Goal: Check status

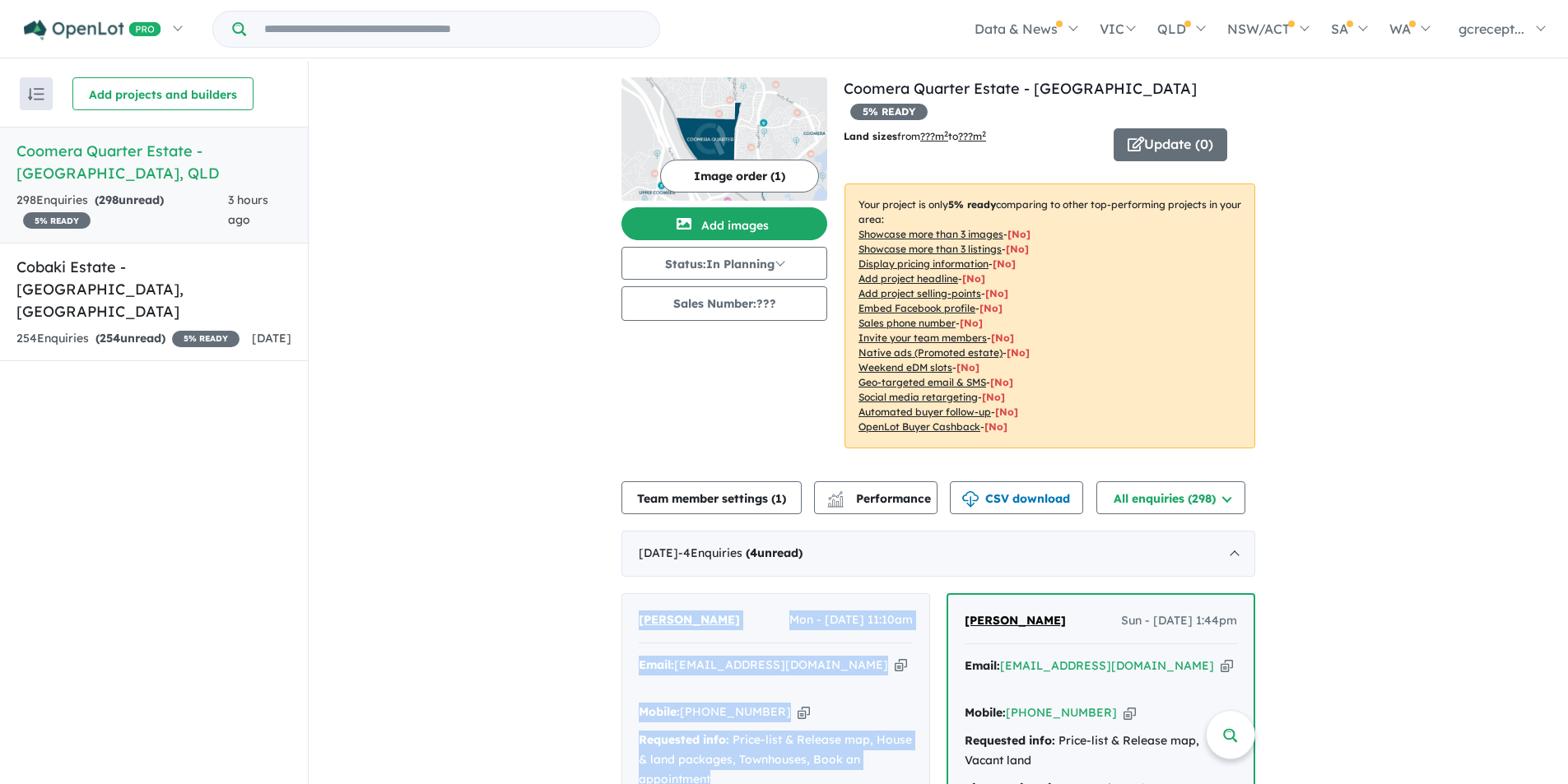
scroll to position [246, 0]
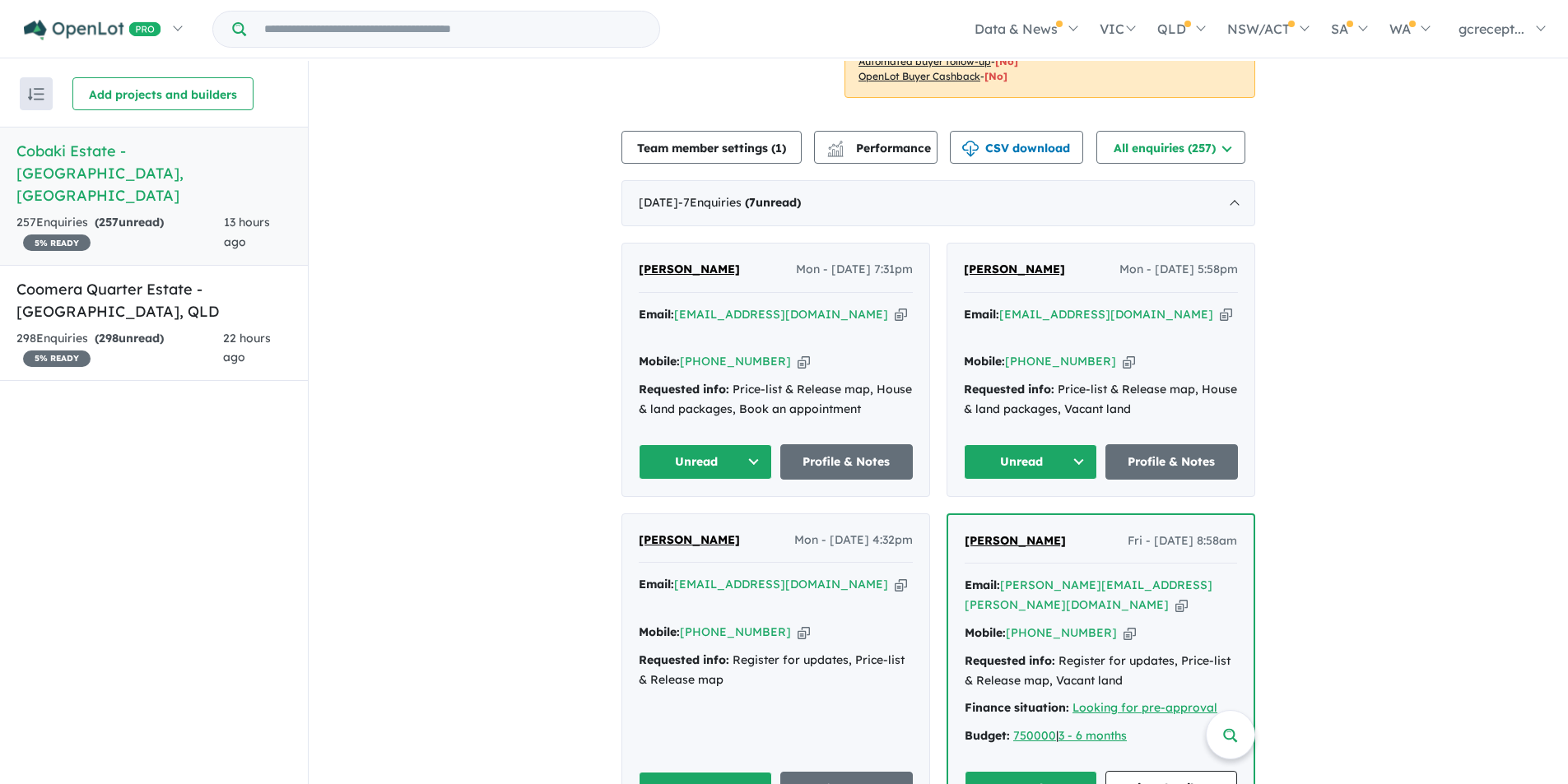
scroll to position [329, 0]
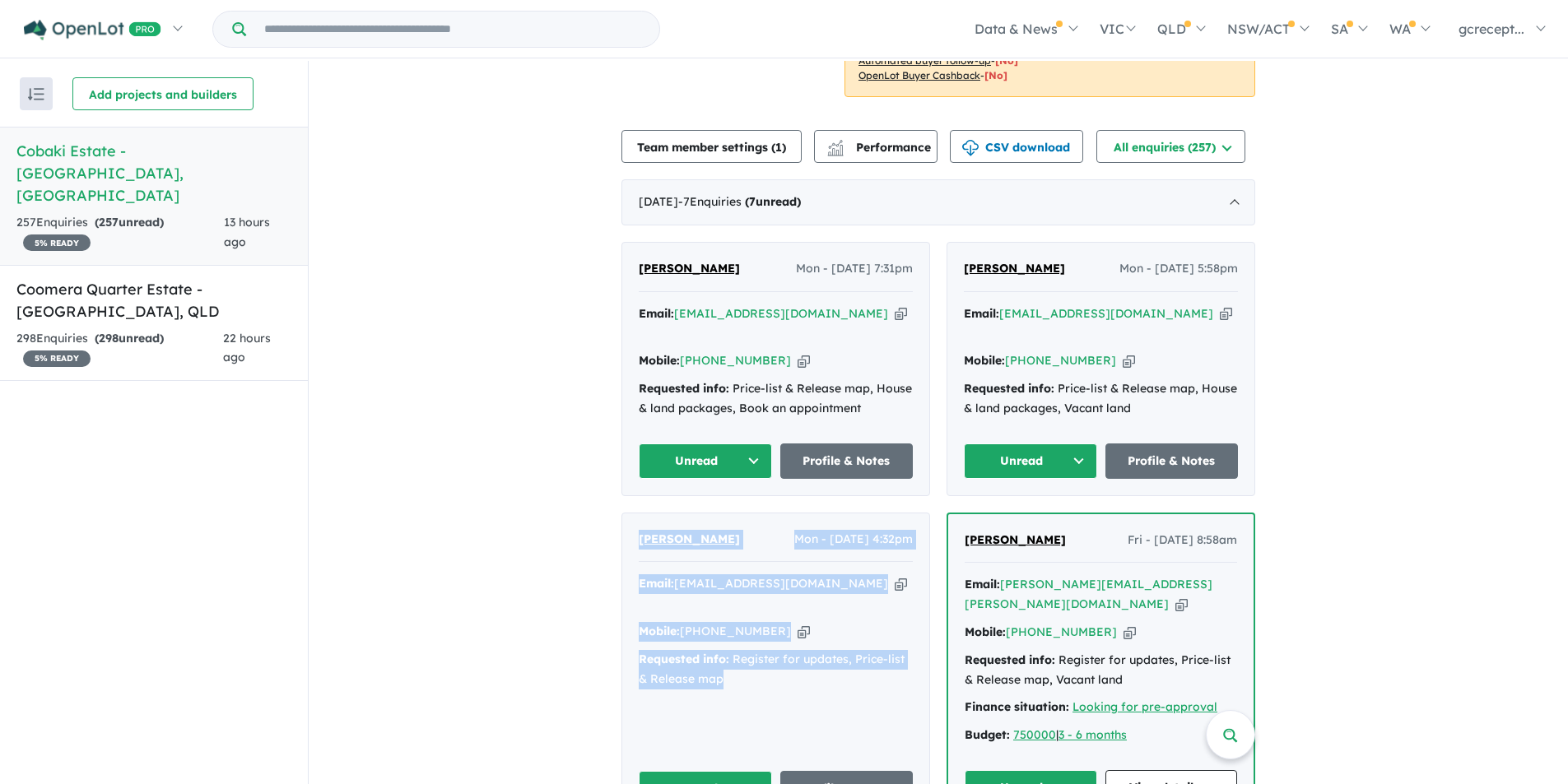
drag, startPoint x: 839, startPoint y: 657, endPoint x: 625, endPoint y: 500, distance: 265.4
click at [625, 513] on div "Yuri correia Mon - 08/09/2025, 4:32pm Email: yuricorreia1995@hotmail.com Copied…" at bounding box center [776, 668] width 307 height 309
copy div "Yuri correia Mon - 08/09/2025, 4:32pm Email: yuricorreia1995@hotmail.com Copied…"
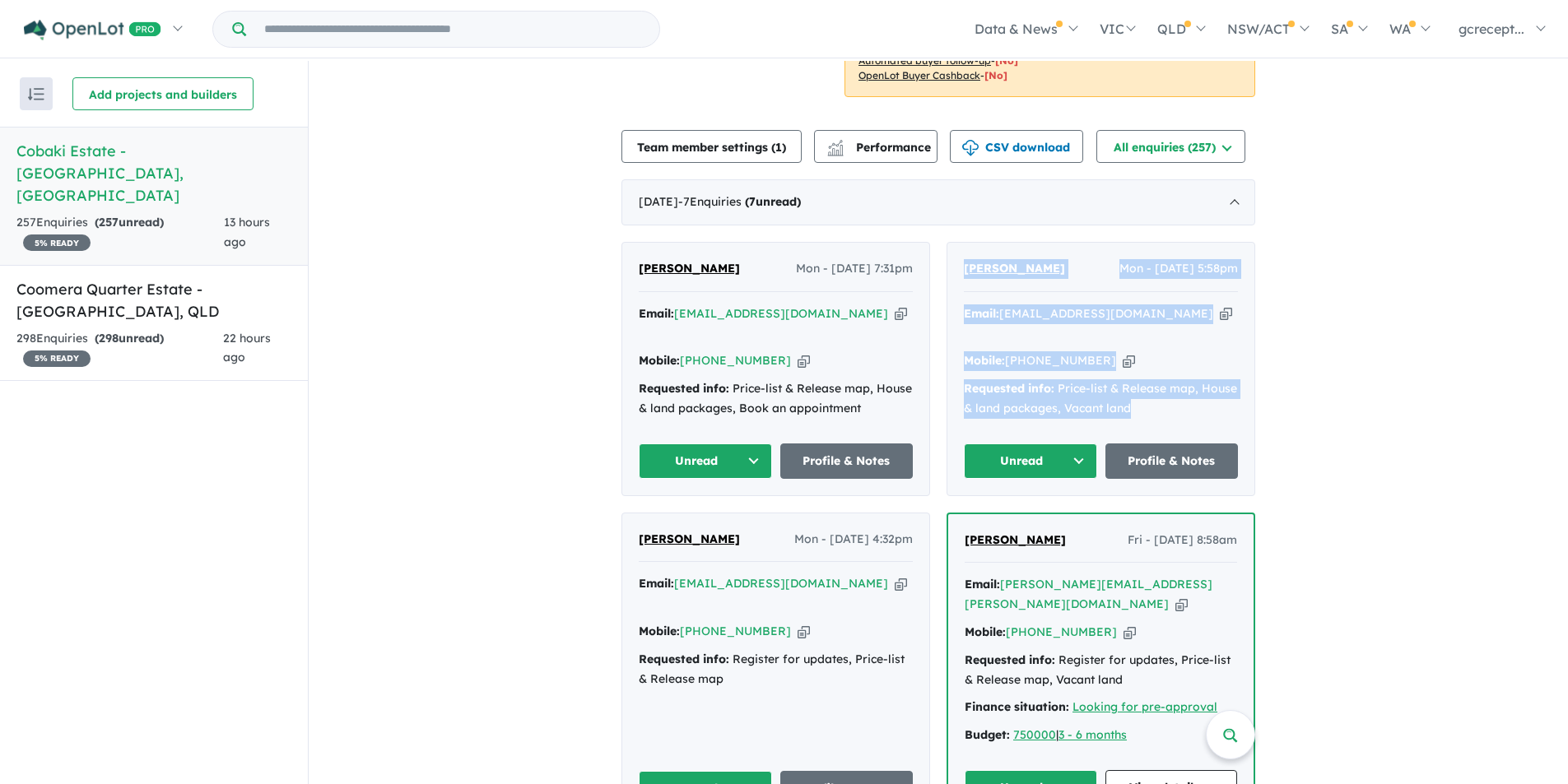
drag, startPoint x: 1151, startPoint y: 385, endPoint x: 961, endPoint y: 264, distance: 225.3
click at [961, 264] on div "Bel Martin Mon - 08/09/2025, 5:58pm Email: belmartin89@gmail.com Copied! Mobile…" at bounding box center [1102, 369] width 307 height 253
copy div "Bel Martin Mon - 08/09/2025, 5:58pm Email: belmartin89@gmail.com Copied! Mobile…"
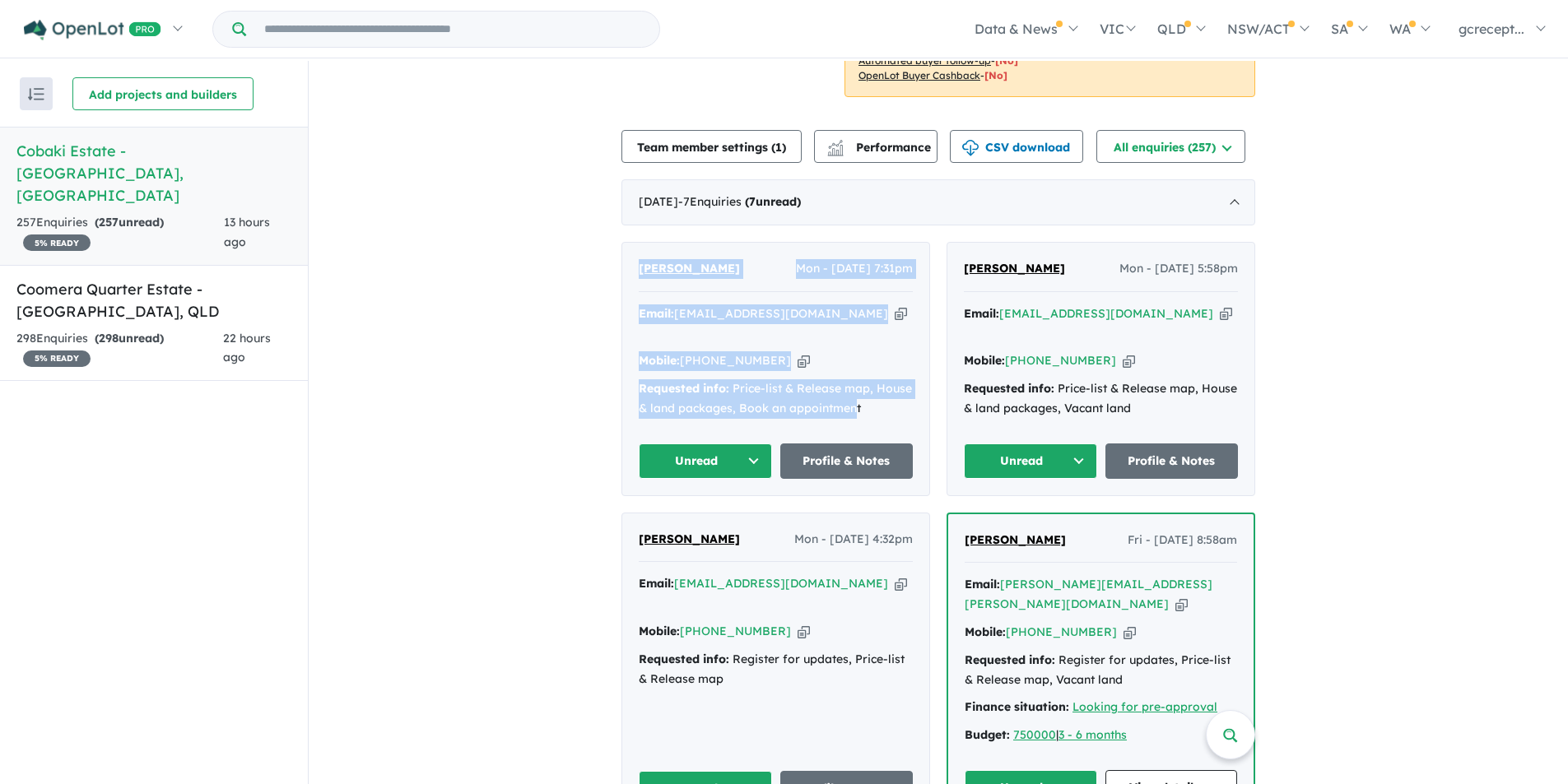
drag, startPoint x: 835, startPoint y: 389, endPoint x: 565, endPoint y: 248, distance: 304.6
copy div "Crystle Dries Mon - 08/09/2025, 7:31pm Email: crystle_d@live.com.au Copied! Mob…"
